Goal: Check status: Check status

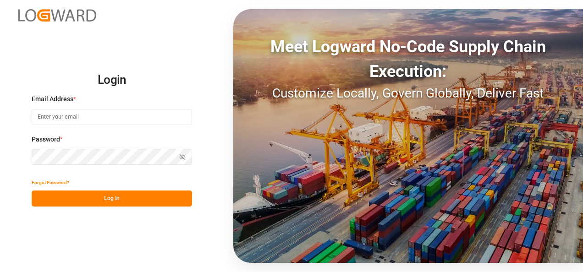
click at [79, 118] on input at bounding box center [112, 117] width 160 height 16
type input "[PERSON_NAME][EMAIL_ADDRESS][PERSON_NAME][DOMAIN_NAME]"
click at [181, 155] on icon "button" at bounding box center [182, 157] width 6 height 6
click at [126, 201] on button "Log In" at bounding box center [112, 199] width 160 height 16
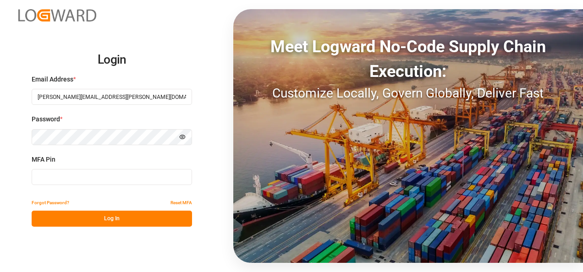
click at [61, 177] on input at bounding box center [112, 177] width 160 height 16
type input "679131"
click at [142, 211] on button "Log In" at bounding box center [112, 219] width 160 height 16
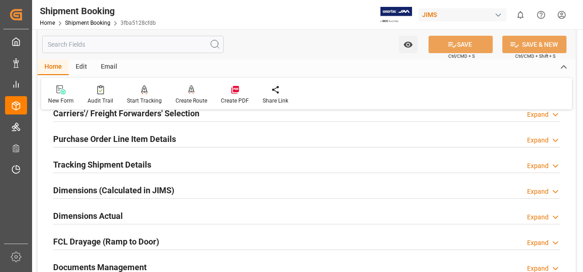
scroll to position [183, 0]
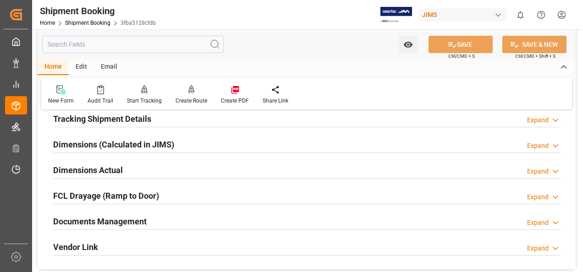
click at [109, 221] on h2 "Documents Management" at bounding box center [99, 221] width 93 height 12
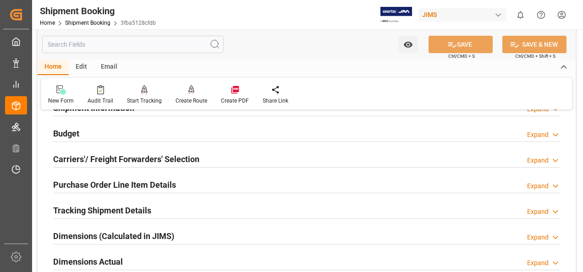
scroll to position [0, 0]
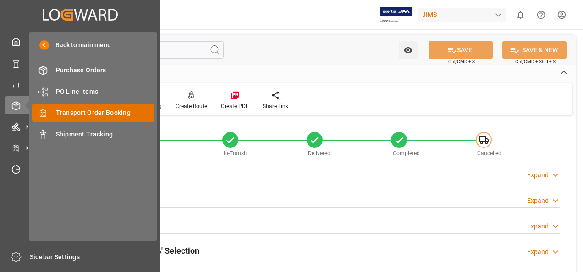
click at [91, 114] on span "Transport Order Booking" at bounding box center [105, 113] width 99 height 10
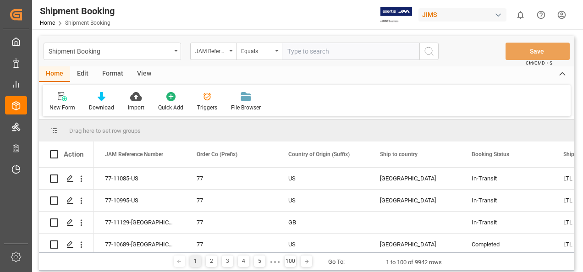
click at [320, 51] on input "text" at bounding box center [350, 51] width 137 height 17
paste input "77-10979-[GEOGRAPHIC_DATA]"
type input "77-10979-[GEOGRAPHIC_DATA]"
click at [430, 51] on icon "search button" at bounding box center [428, 51] width 11 height 11
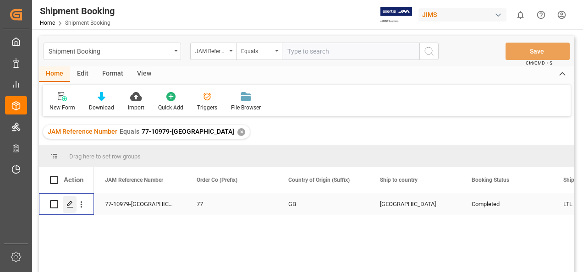
click at [70, 206] on icon "Press SPACE to select this row." at bounding box center [69, 204] width 7 height 7
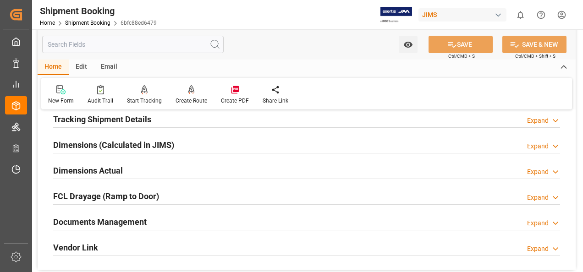
scroll to position [183, 0]
click at [112, 222] on h2 "Documents Management" at bounding box center [99, 221] width 93 height 12
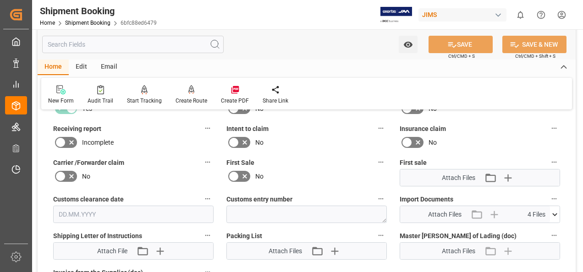
scroll to position [412, 0]
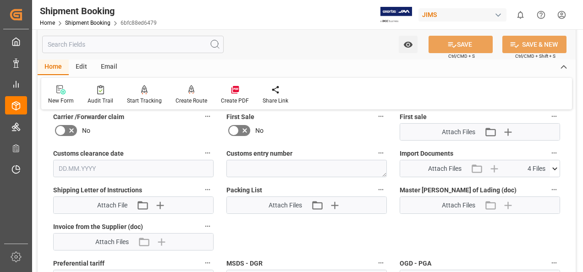
click at [554, 169] on icon at bounding box center [554, 168] width 5 height 3
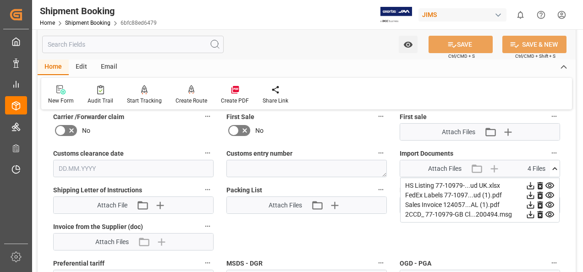
click at [529, 203] on icon at bounding box center [531, 205] width 10 height 10
